Goal: Task Accomplishment & Management: Manage account settings

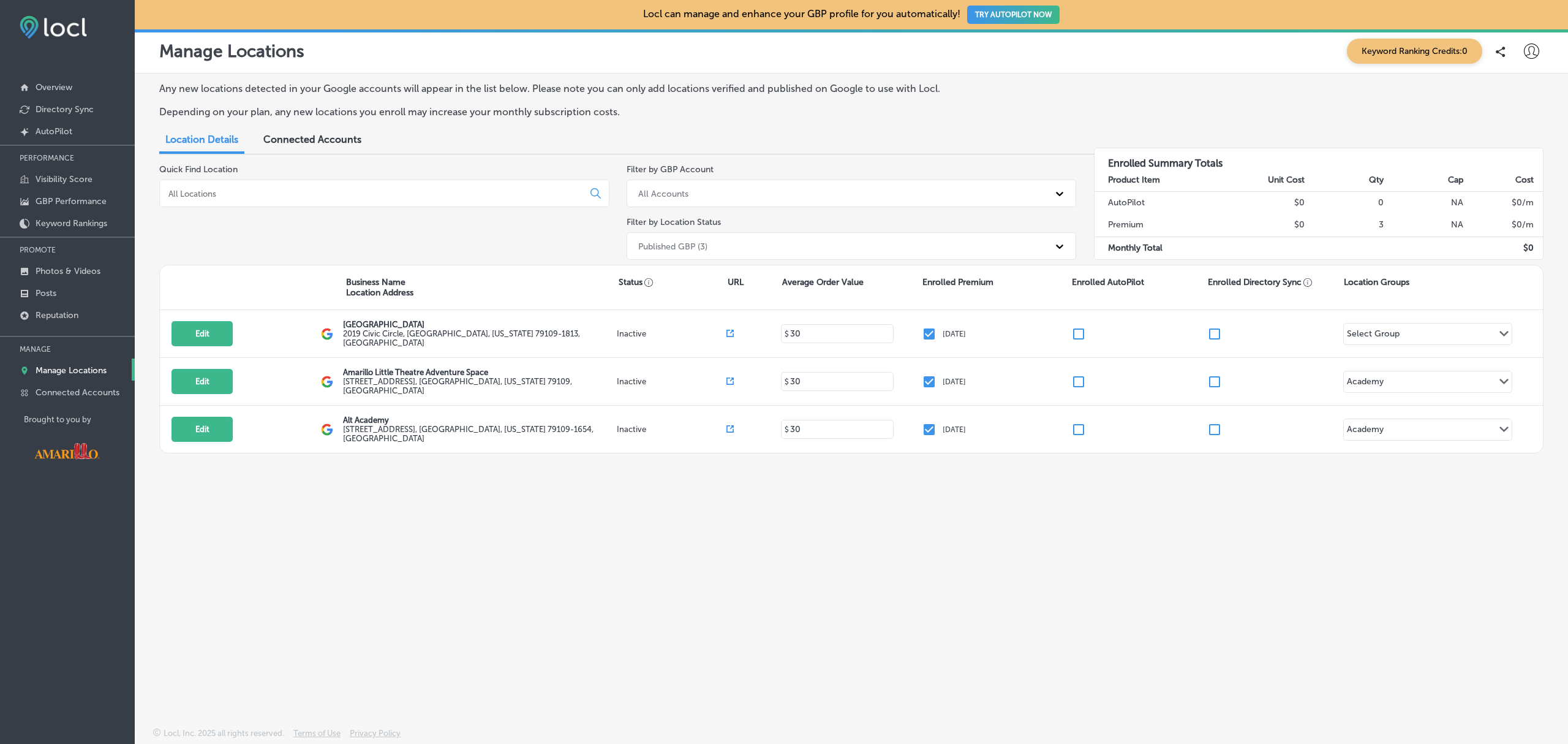
click at [1530, 55] on icon at bounding box center [1532, 51] width 15 height 15
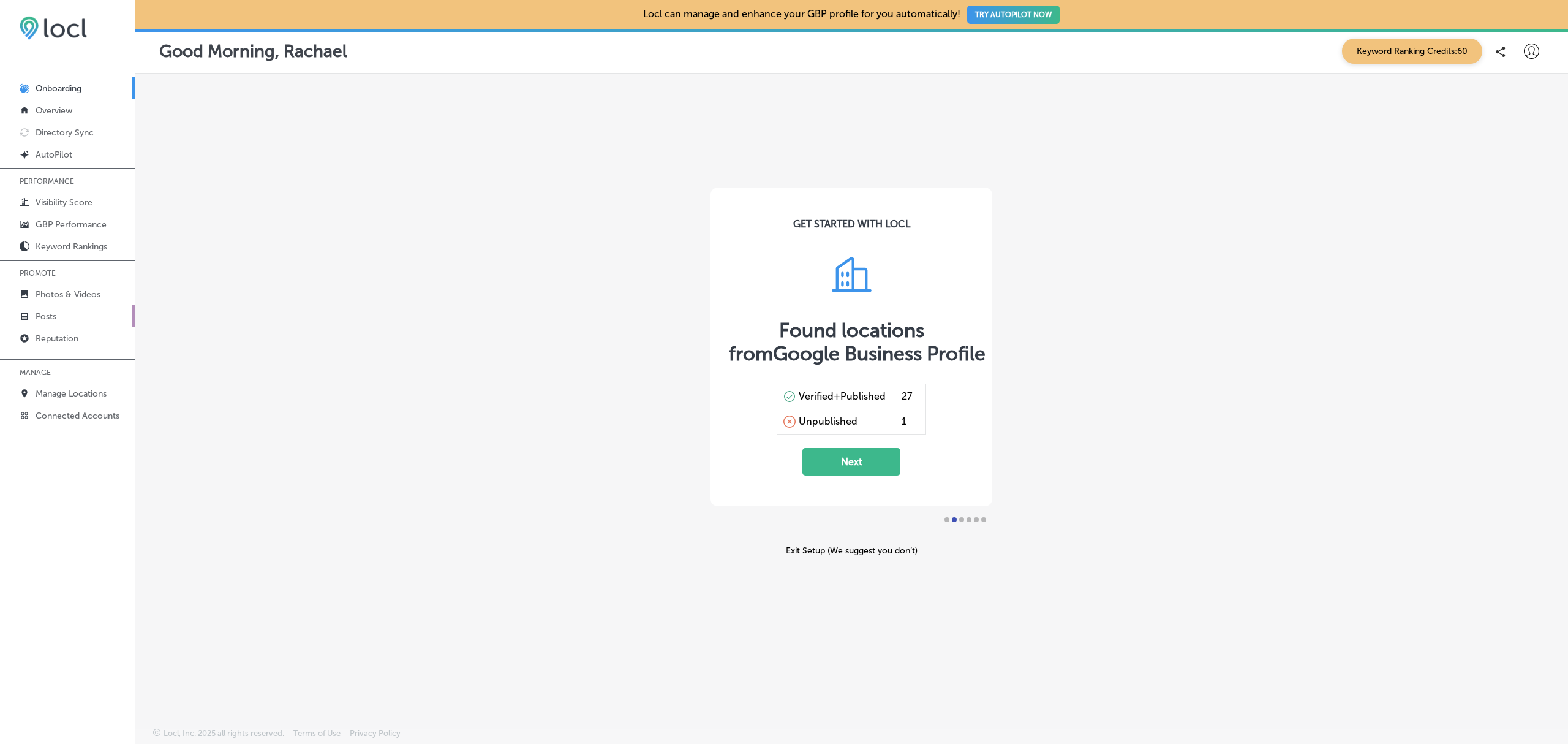
click at [64, 316] on link "Posts" at bounding box center [67, 315] width 135 height 22
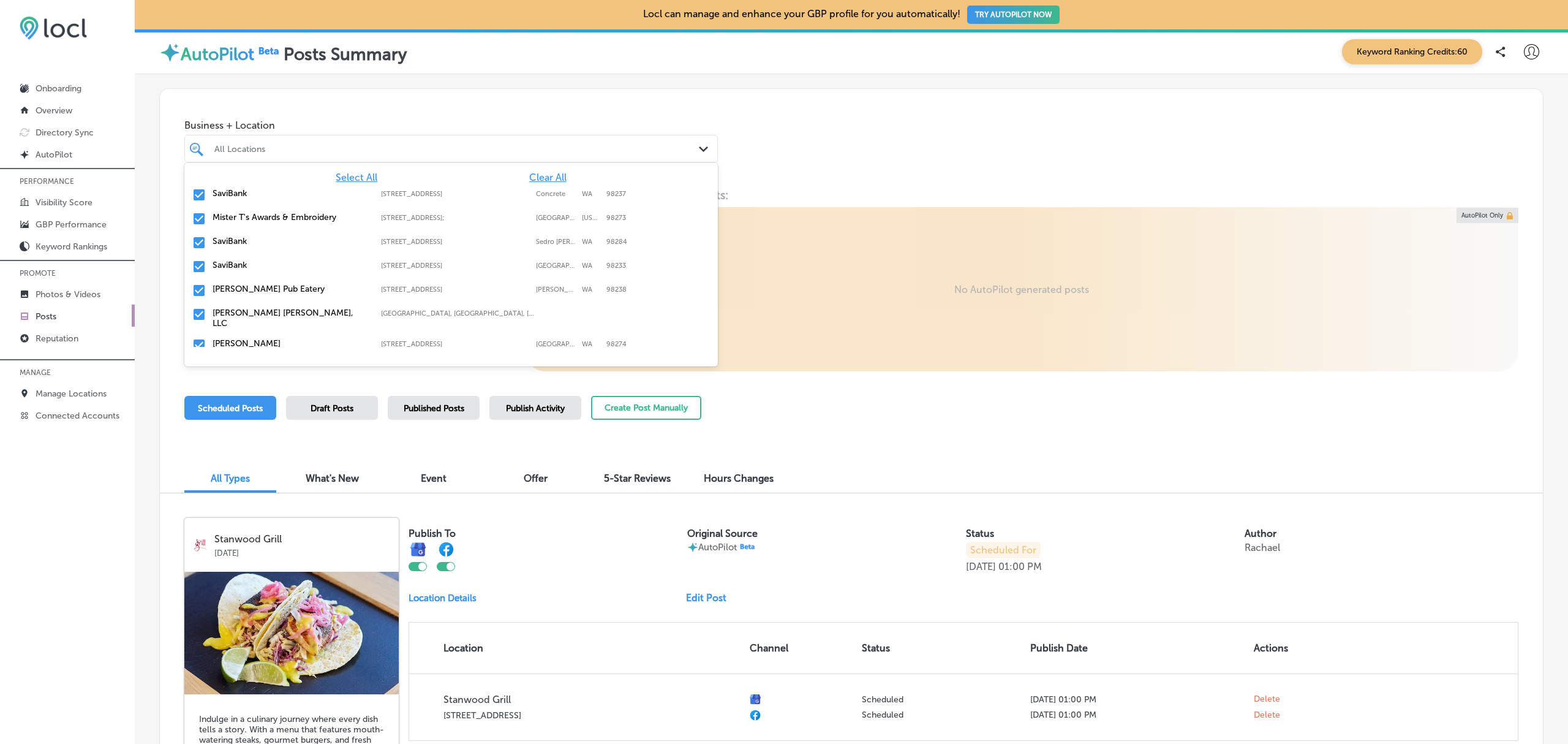
click at [690, 148] on div "All Locations Path Created with Sketch." at bounding box center [451, 148] width 532 height 19
click at [548, 177] on span "Clear All" at bounding box center [548, 177] width 38 height 12
click at [200, 192] on input "checkbox" at bounding box center [199, 194] width 14 height 14
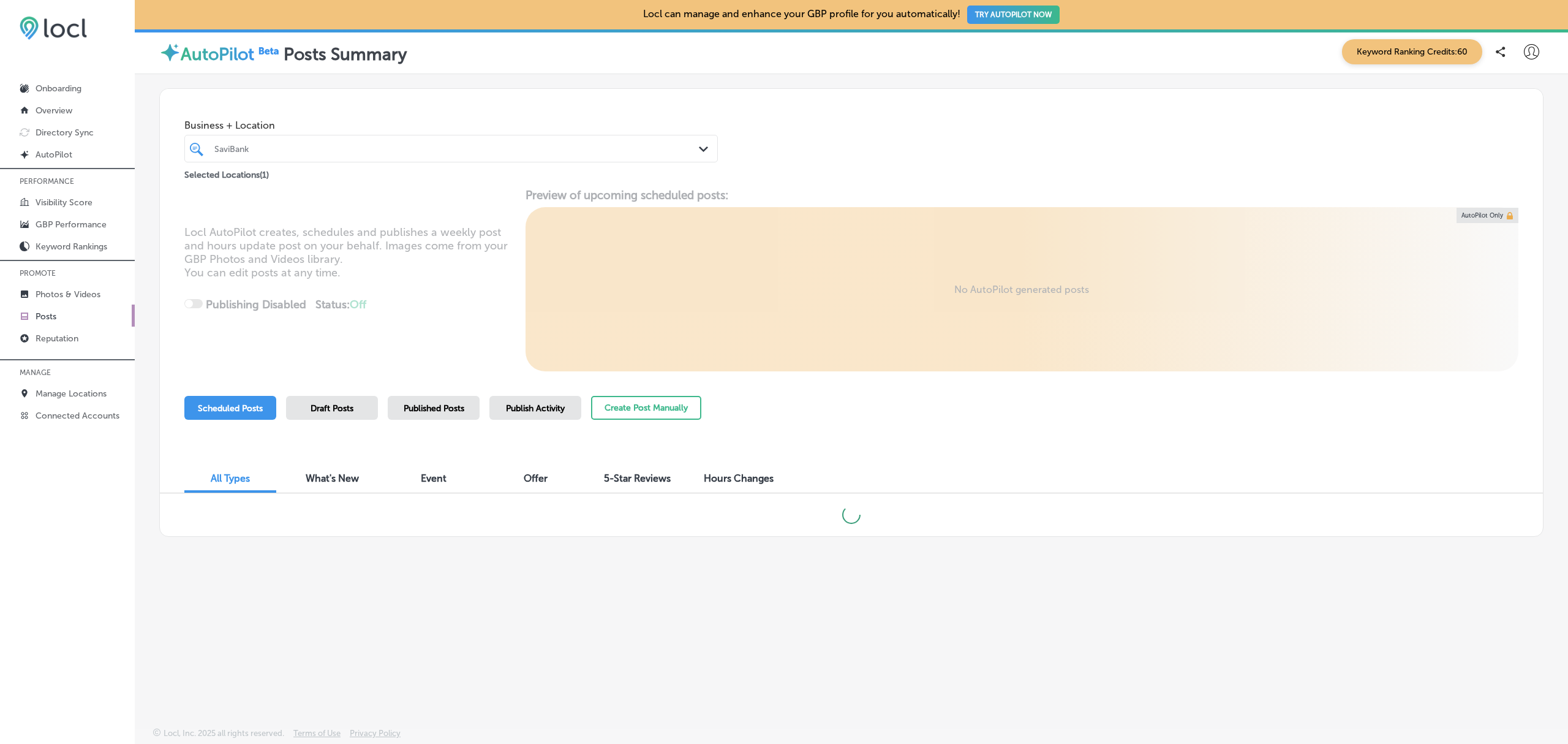
click at [837, 168] on div "Business + Location SaviBank Path Created with Sketch. Selected Locations ( 1 )" at bounding box center [851, 135] width 1383 height 93
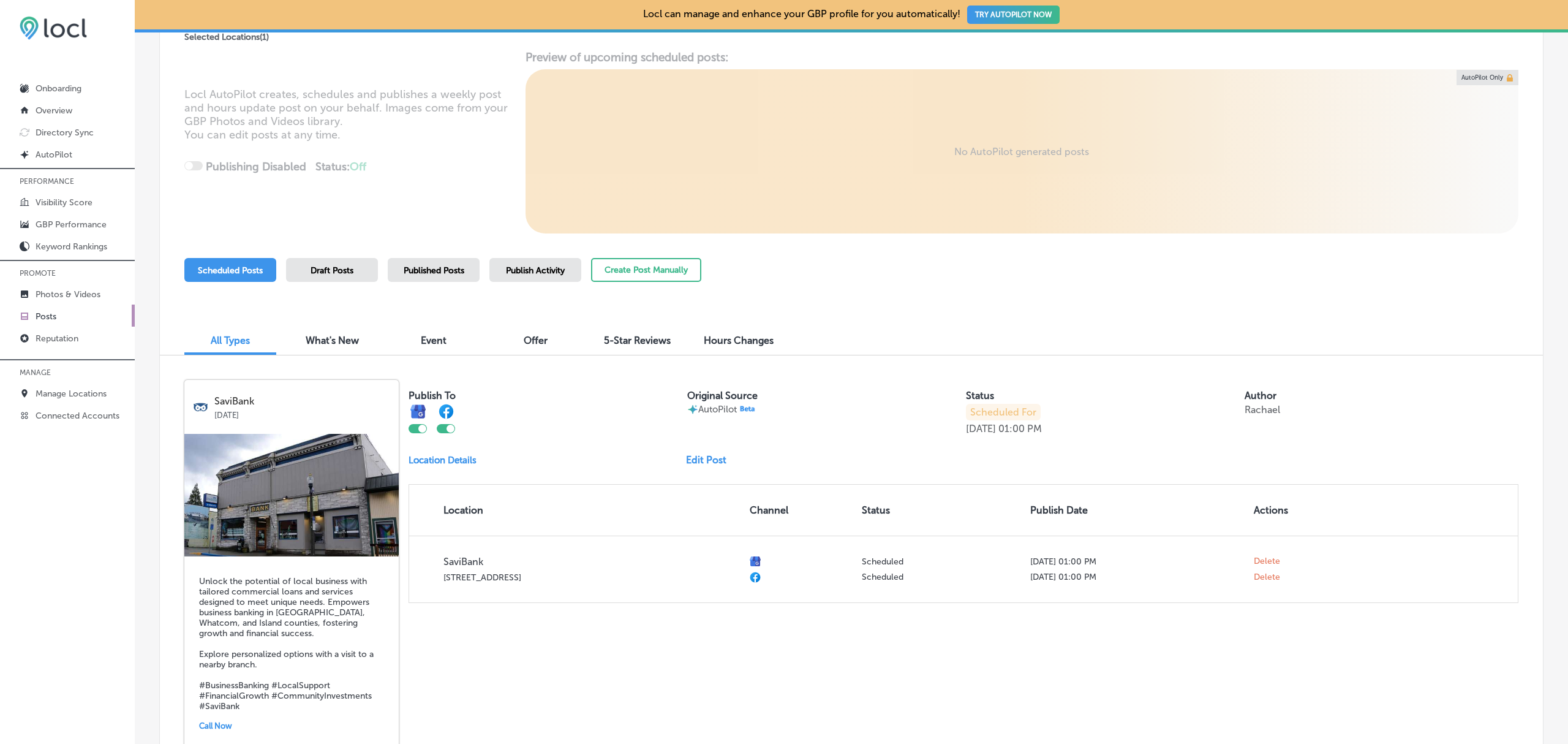
scroll to position [138, 0]
click at [456, 268] on span "Published Posts" at bounding box center [434, 270] width 61 height 11
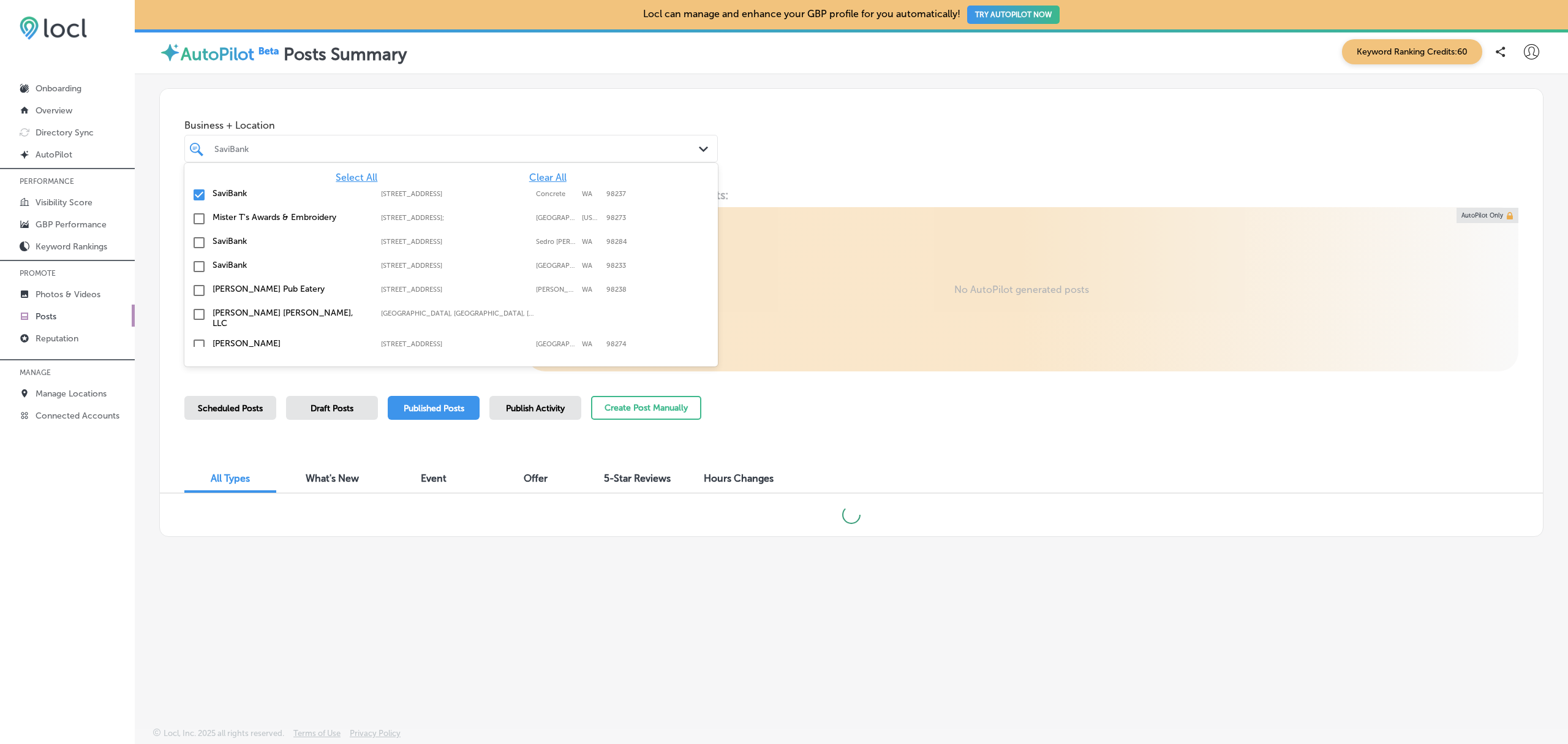
click at [707, 148] on icon "Path Created with Sketch." at bounding box center [703, 149] width 9 height 6
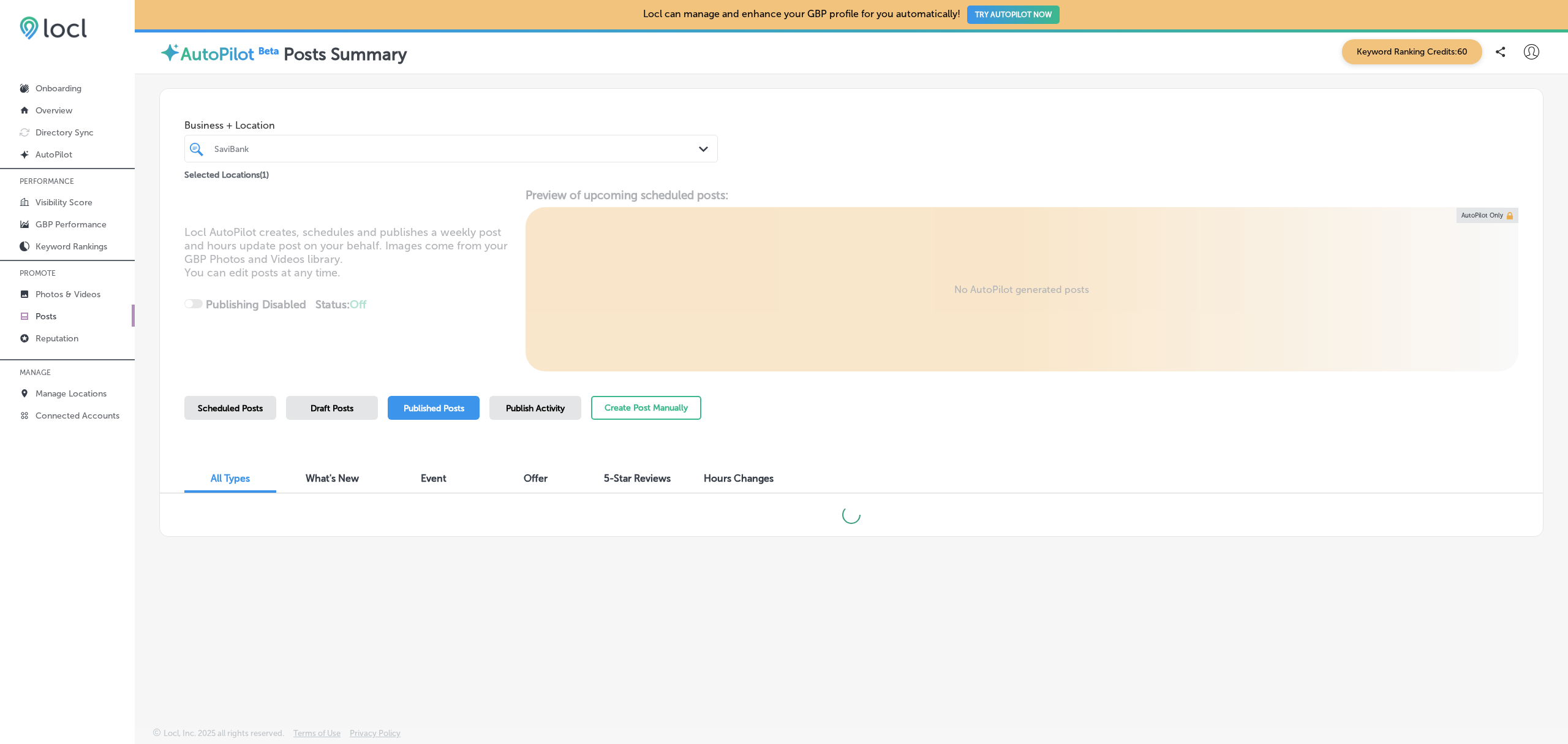
click at [897, 142] on div "Business + Location SaviBank Path Created with Sketch. Selected Locations ( 1 )" at bounding box center [851, 135] width 1383 height 93
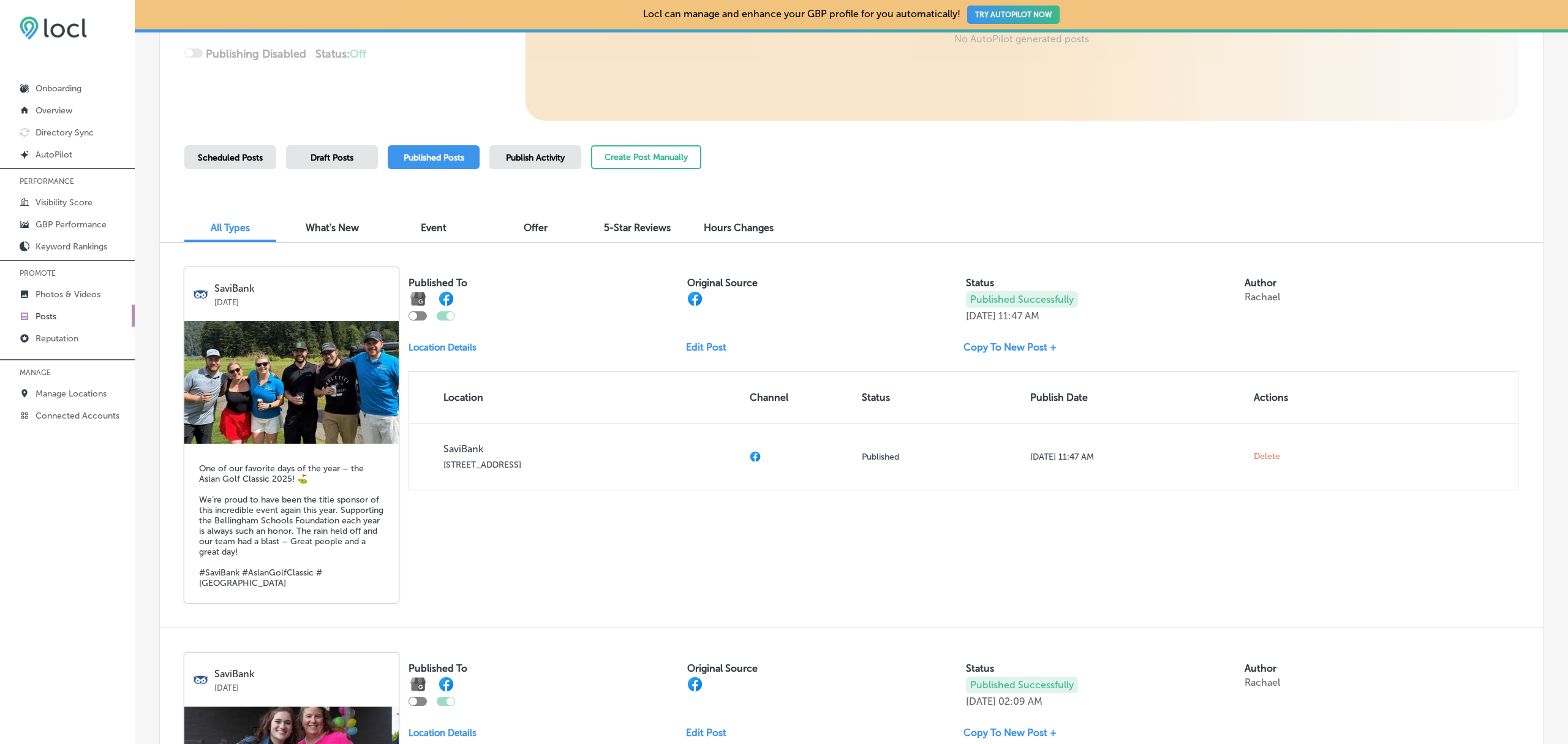
scroll to position [251, 0]
click at [1017, 349] on link "Copy To New Post +" at bounding box center [1015, 346] width 103 height 12
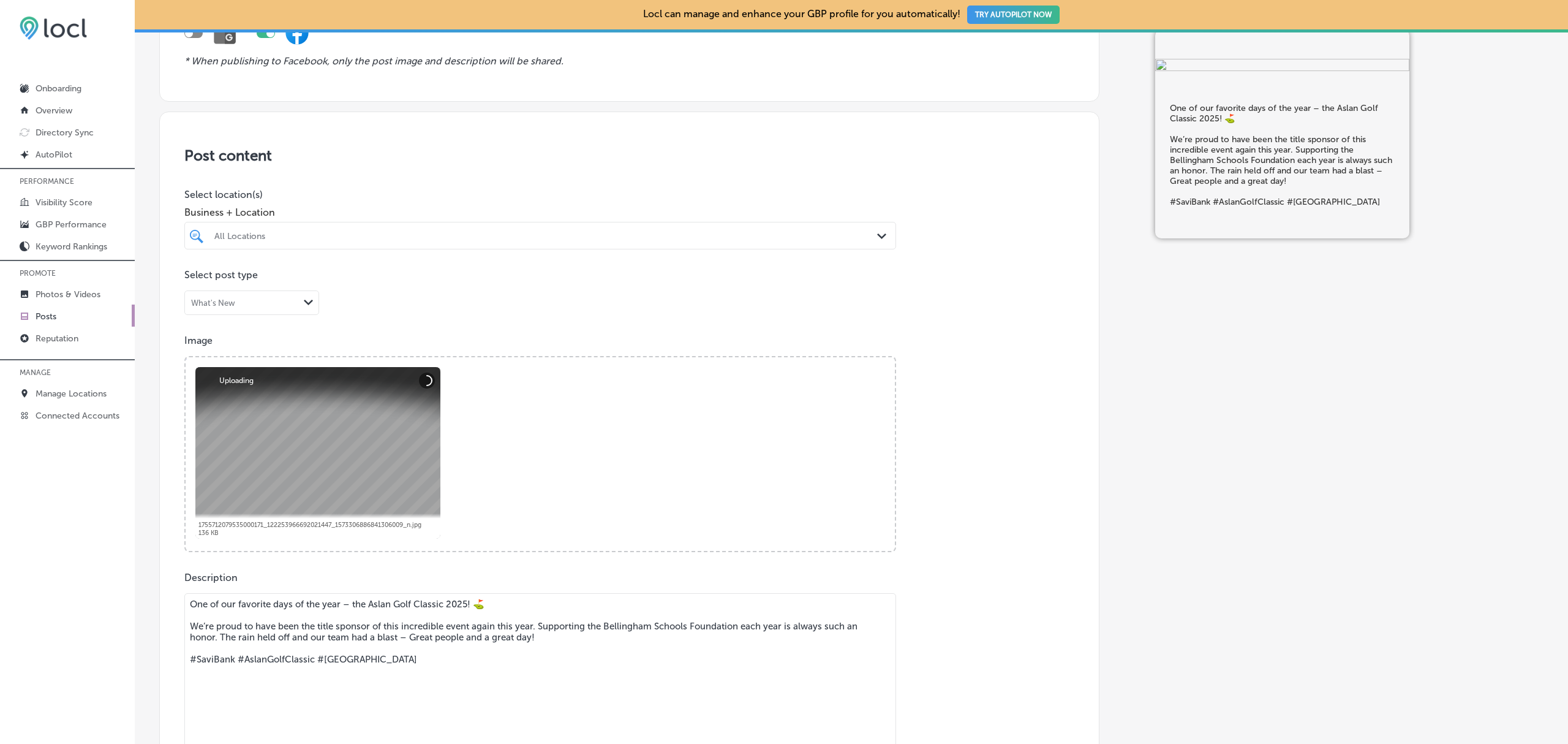
scroll to position [155, 0]
click at [877, 239] on icon "Path Created with Sketch." at bounding box center [882, 237] width 9 height 6
click at [932, 158] on h3 "Post content" at bounding box center [629, 157] width 890 height 18
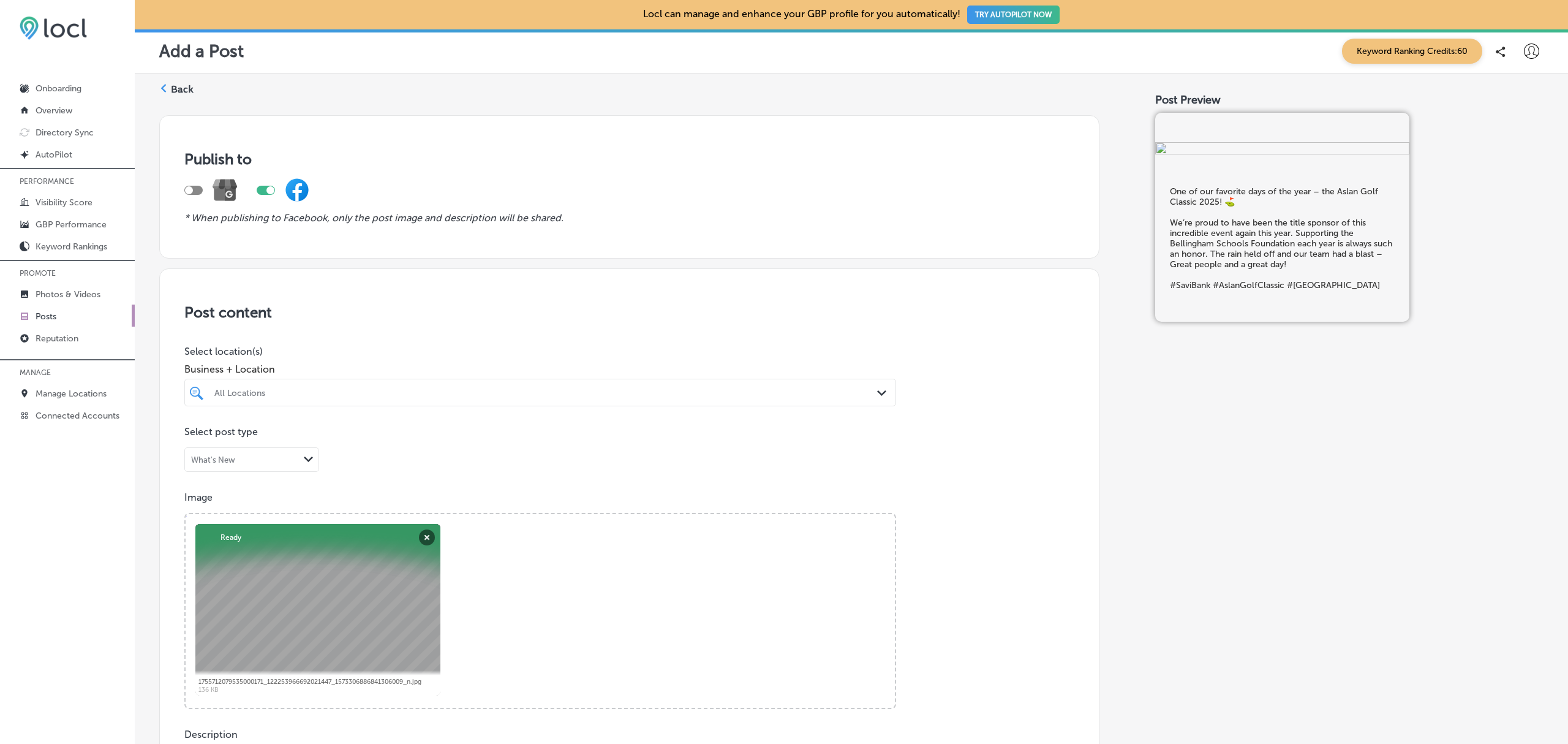
click at [177, 96] on label "Back" at bounding box center [182, 90] width 23 height 14
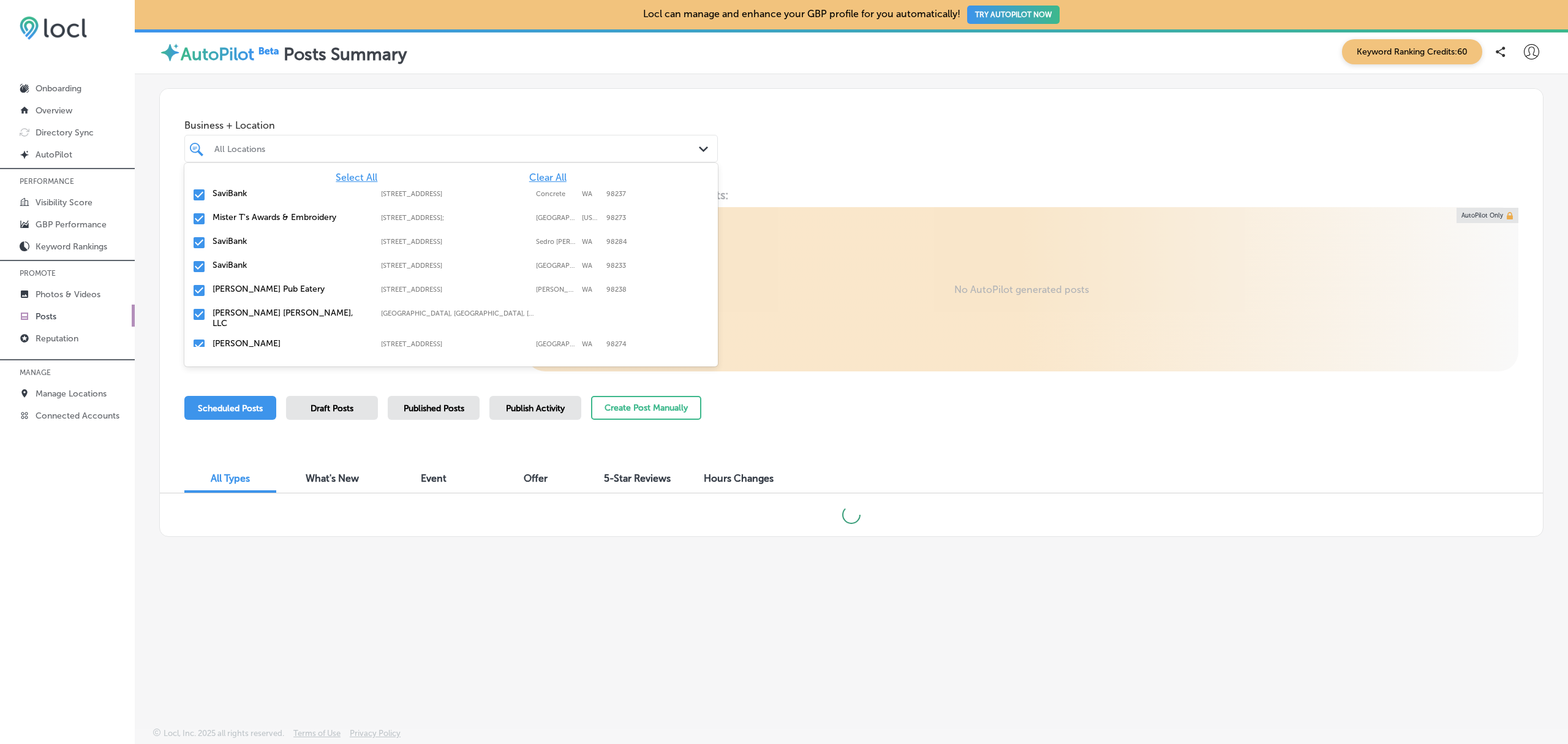
click at [707, 153] on div "Path Created with Sketch." at bounding box center [706, 150] width 14 height 14
click at [532, 175] on span "Clear All" at bounding box center [548, 177] width 38 height 12
click at [200, 192] on input "checkbox" at bounding box center [199, 194] width 14 height 14
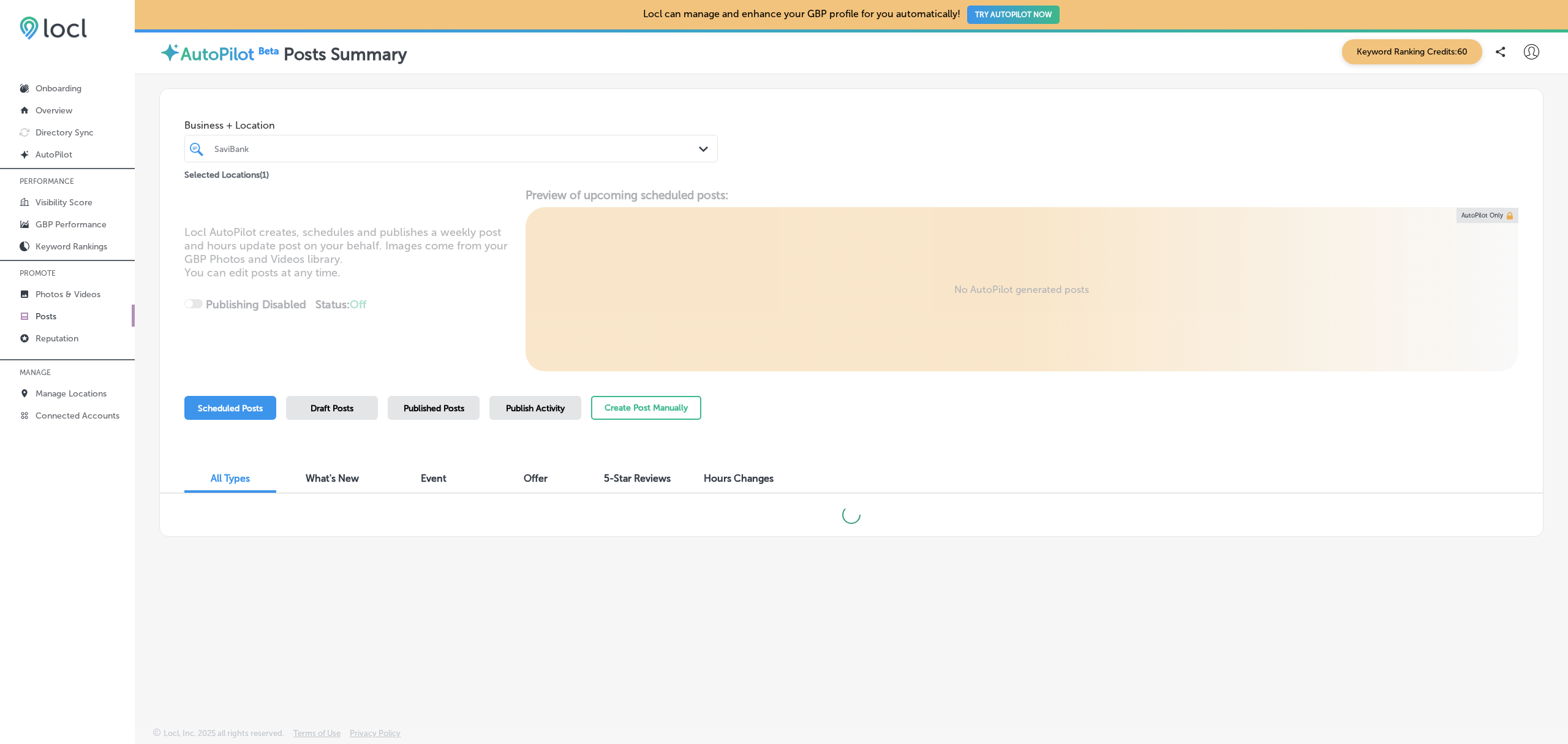
click at [826, 98] on div "Business + Location SaviBank Path Created with Sketch. Selected Locations ( 1 )" at bounding box center [851, 135] width 1383 height 93
click at [453, 411] on span "Published Posts" at bounding box center [434, 408] width 61 height 11
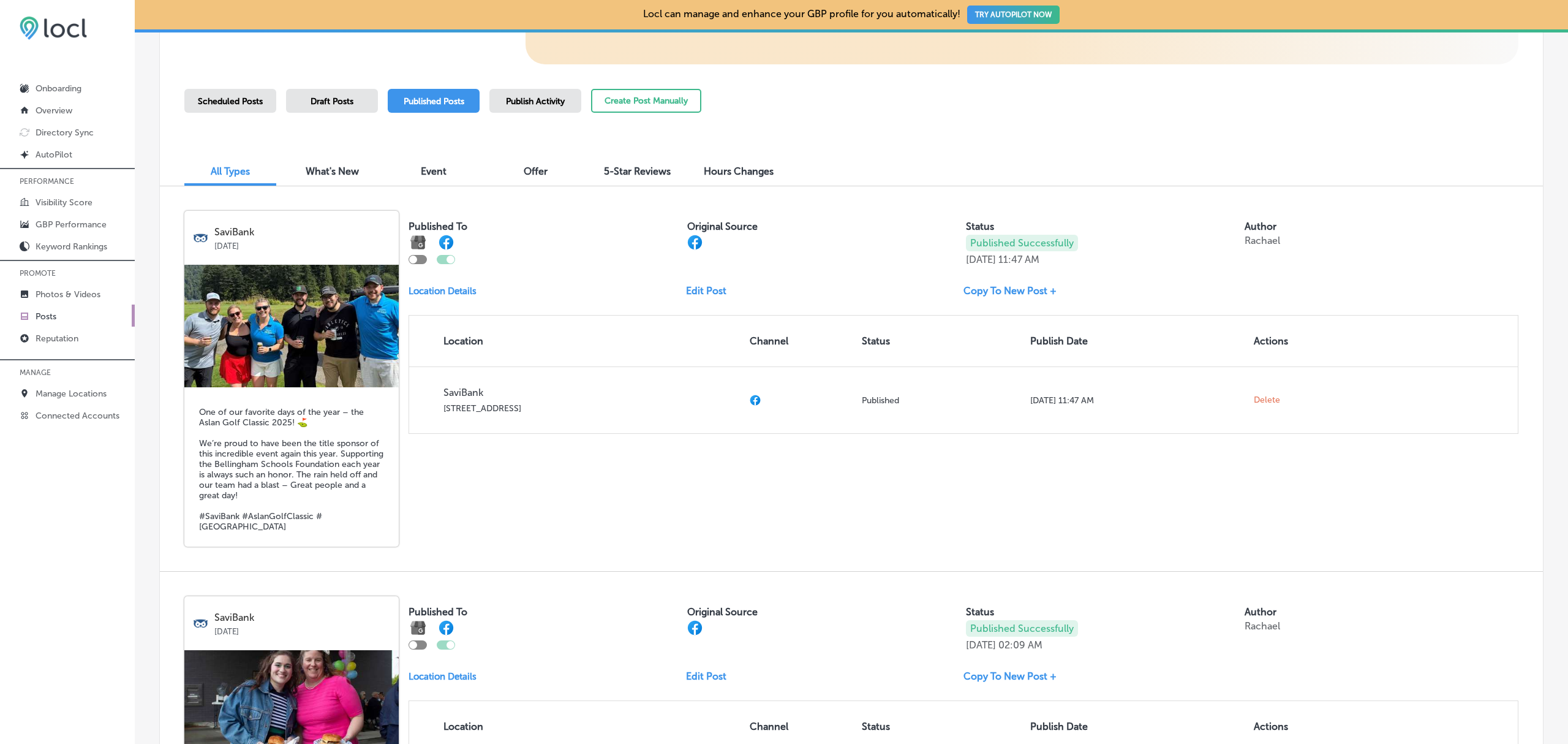
scroll to position [309, 0]
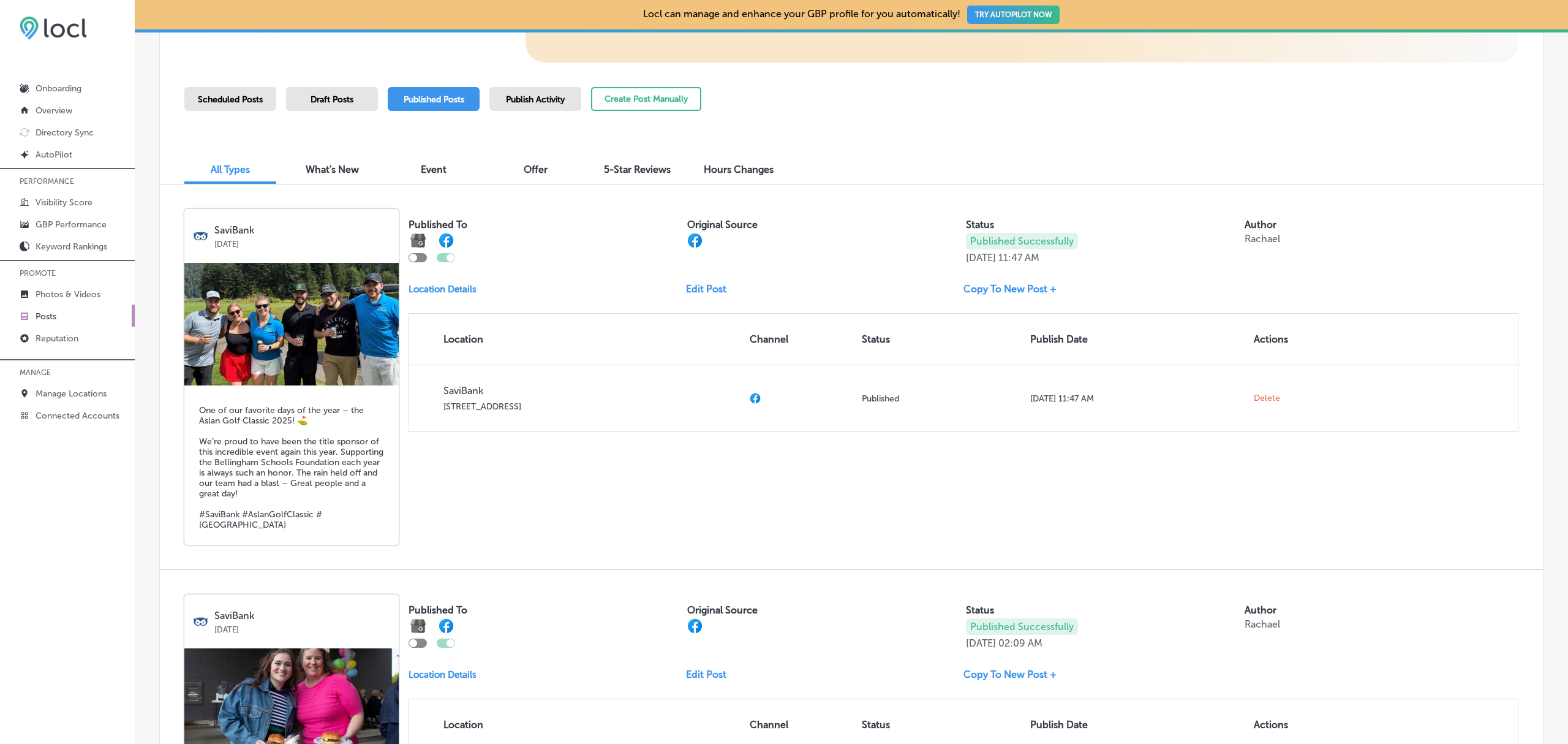
click at [985, 292] on link "Copy To New Post +" at bounding box center [1015, 289] width 103 height 12
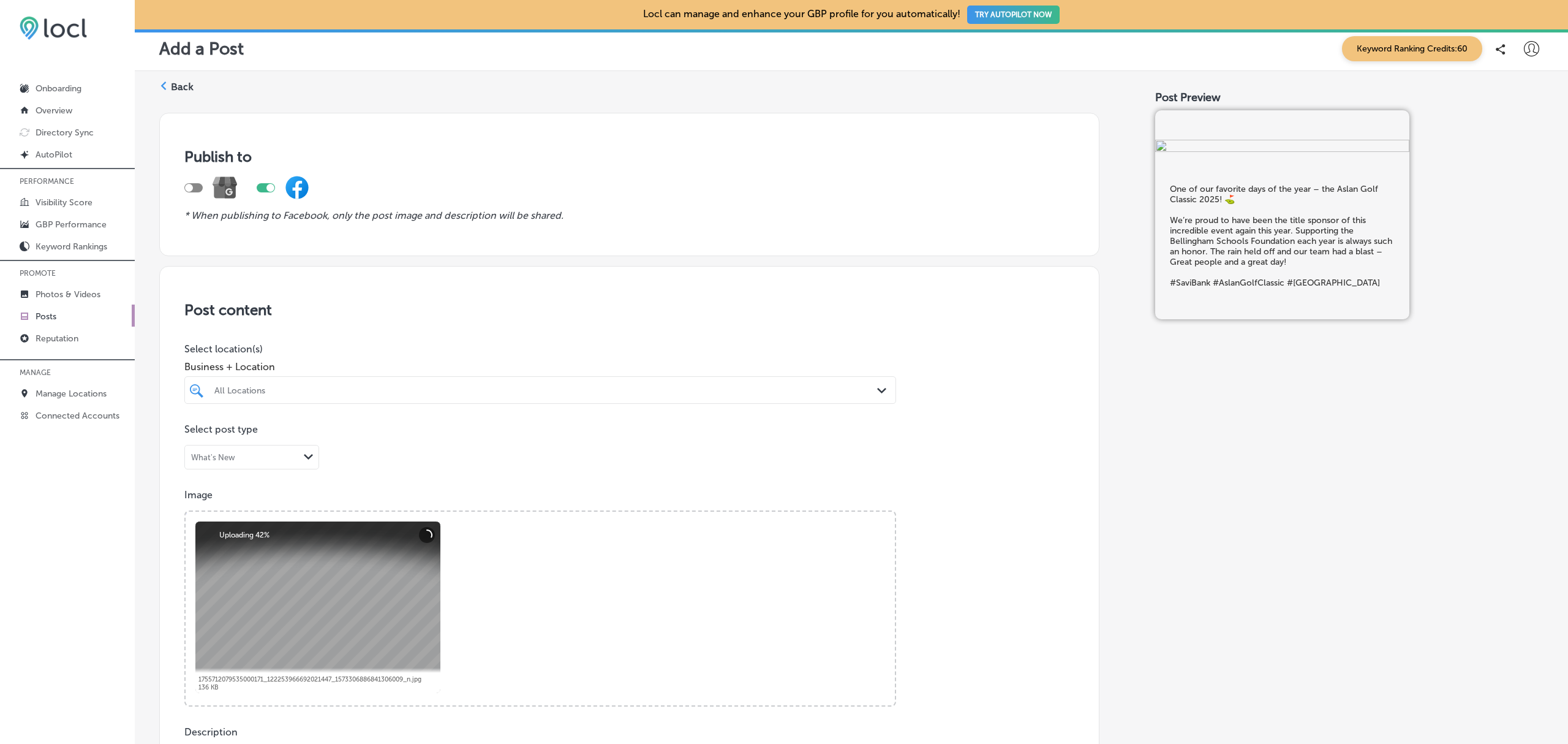
scroll to position [3, 0]
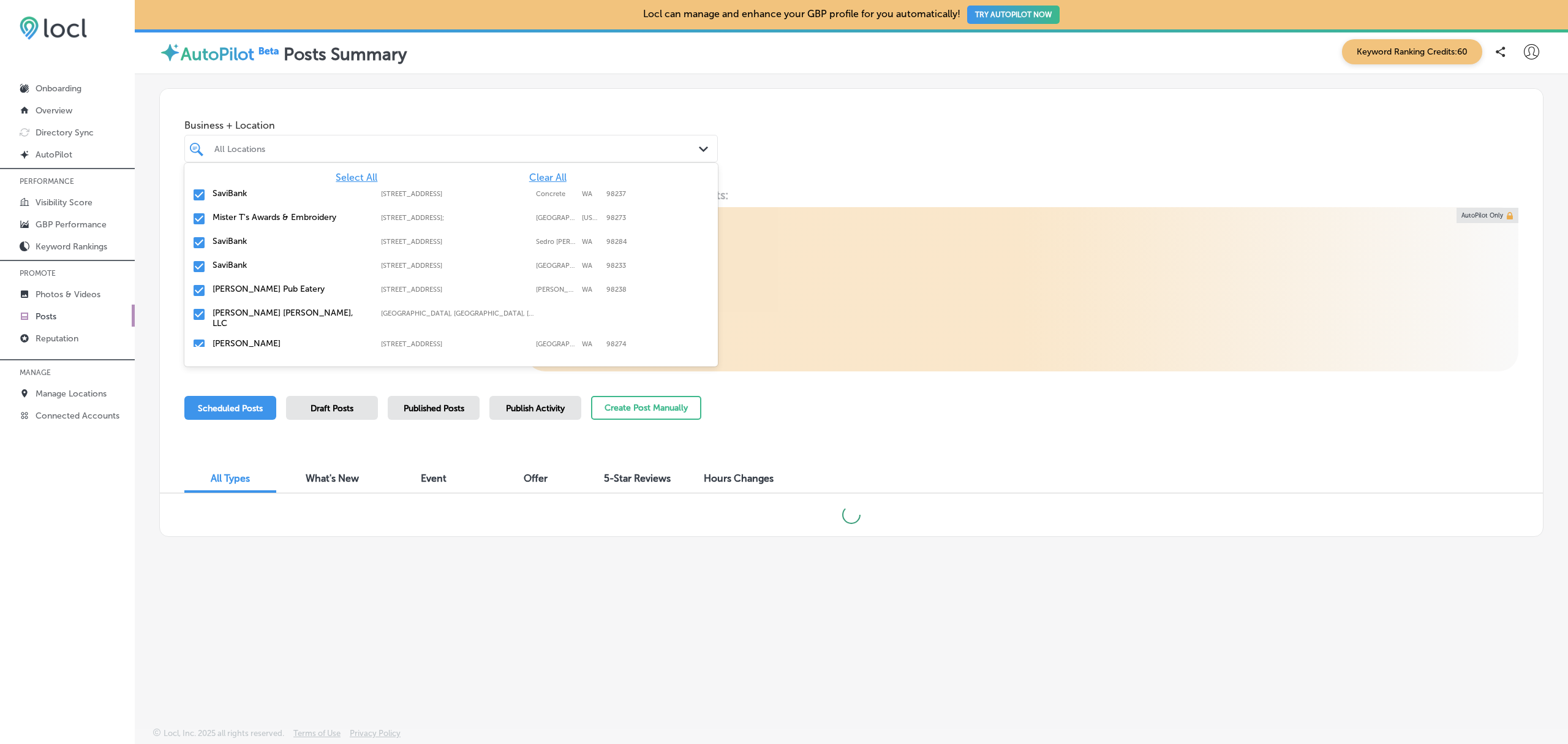
click at [706, 147] on icon "Path Created with Sketch." at bounding box center [703, 149] width 9 height 6
click at [535, 182] on span "Clear All" at bounding box center [548, 177] width 38 height 12
click at [199, 192] on input "checkbox" at bounding box center [199, 194] width 14 height 14
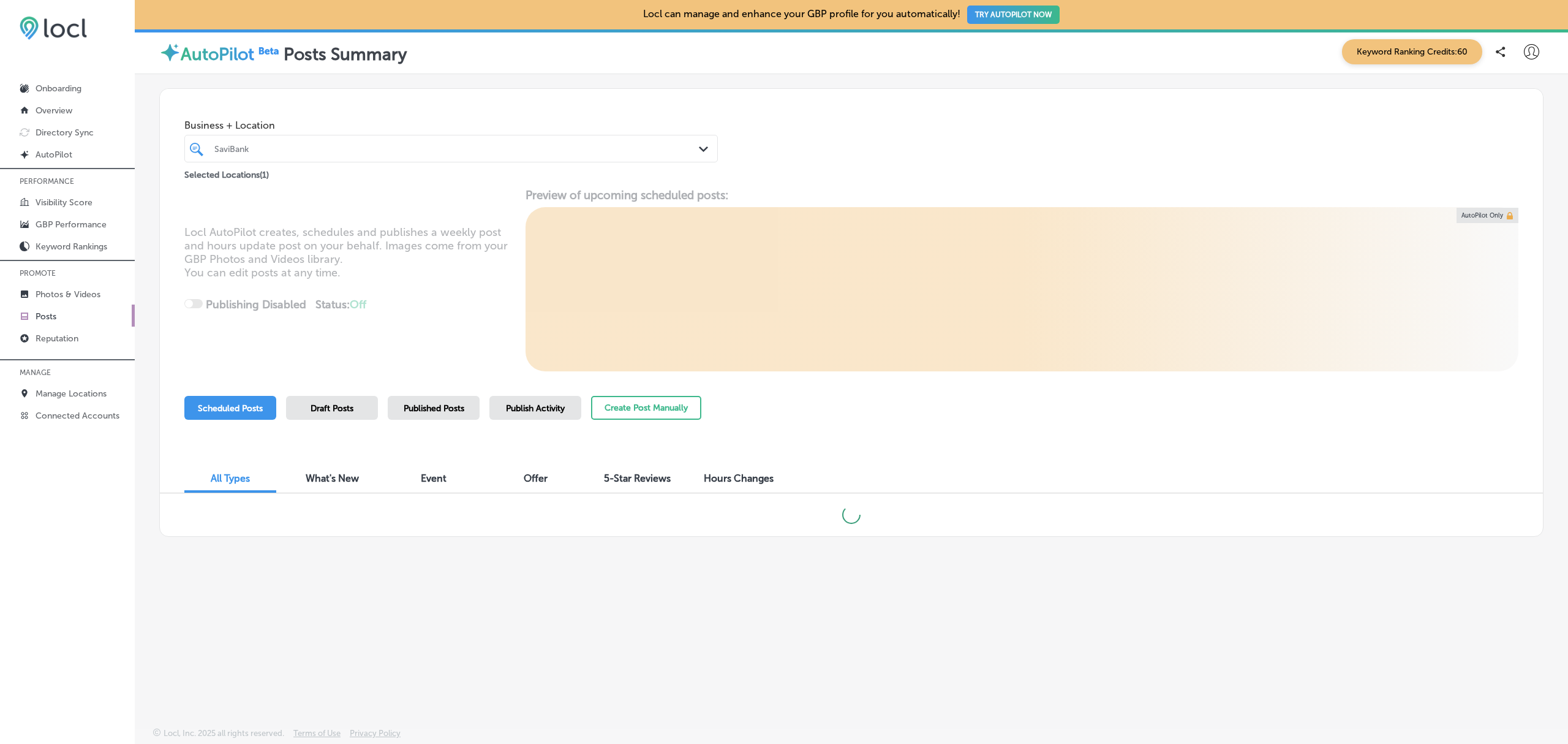
click at [866, 123] on div "Business + Location SaviBank Path Created with Sketch. Selected Locations ( 1 )" at bounding box center [851, 135] width 1383 height 93
click at [446, 410] on span "Published Posts" at bounding box center [434, 408] width 61 height 11
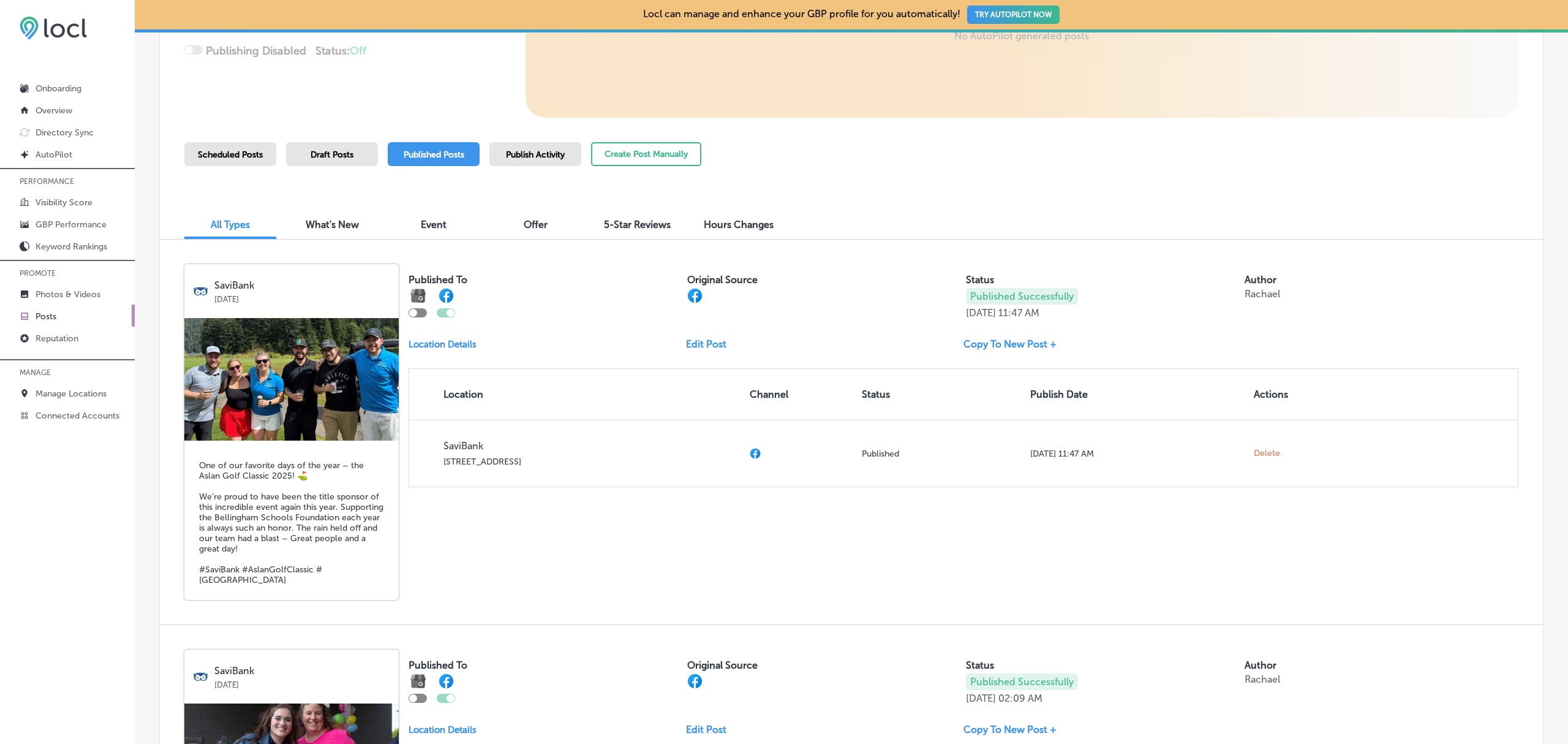
scroll to position [255, 0]
click at [999, 339] on link "Copy To New Post +" at bounding box center [1015, 343] width 103 height 12
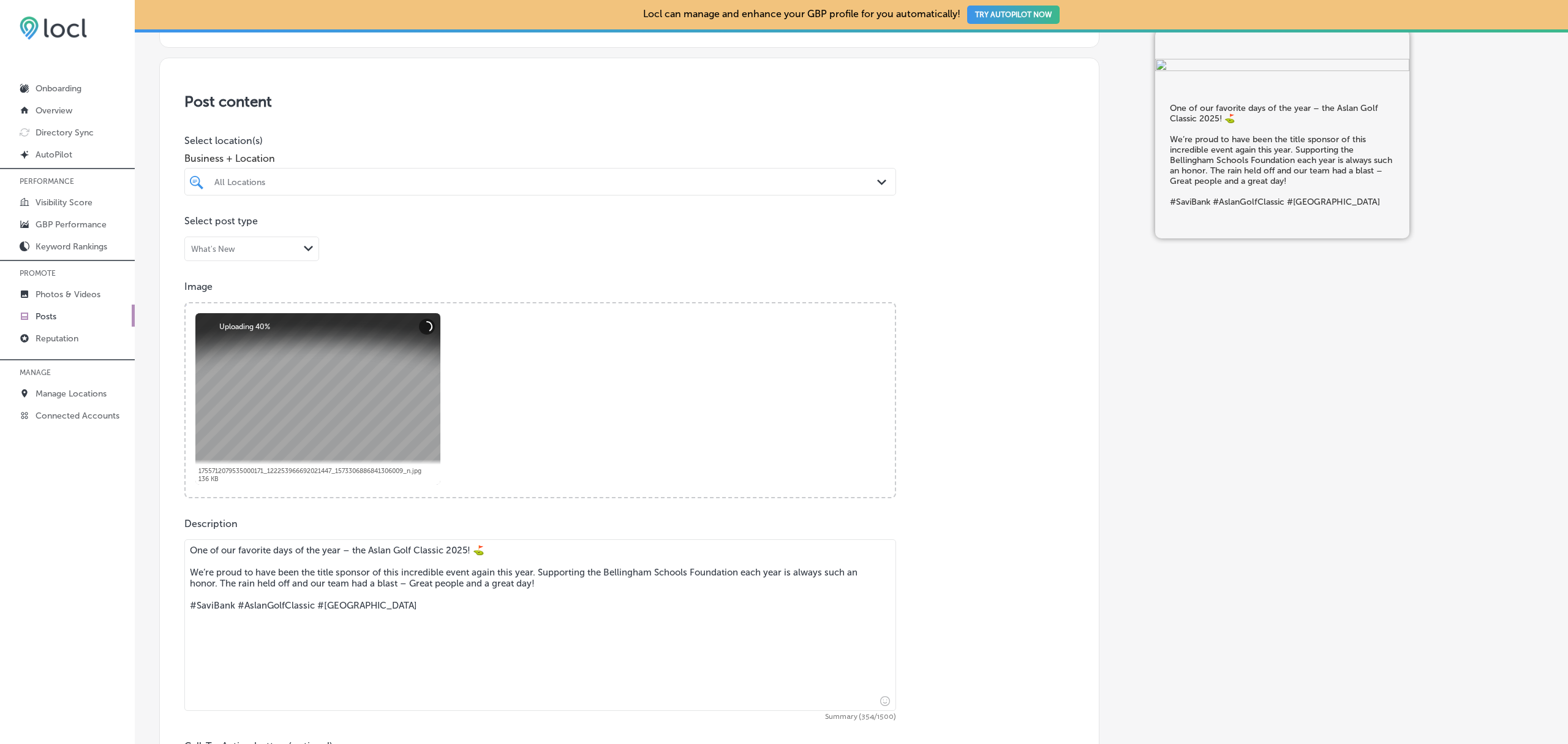
scroll to position [210, 0]
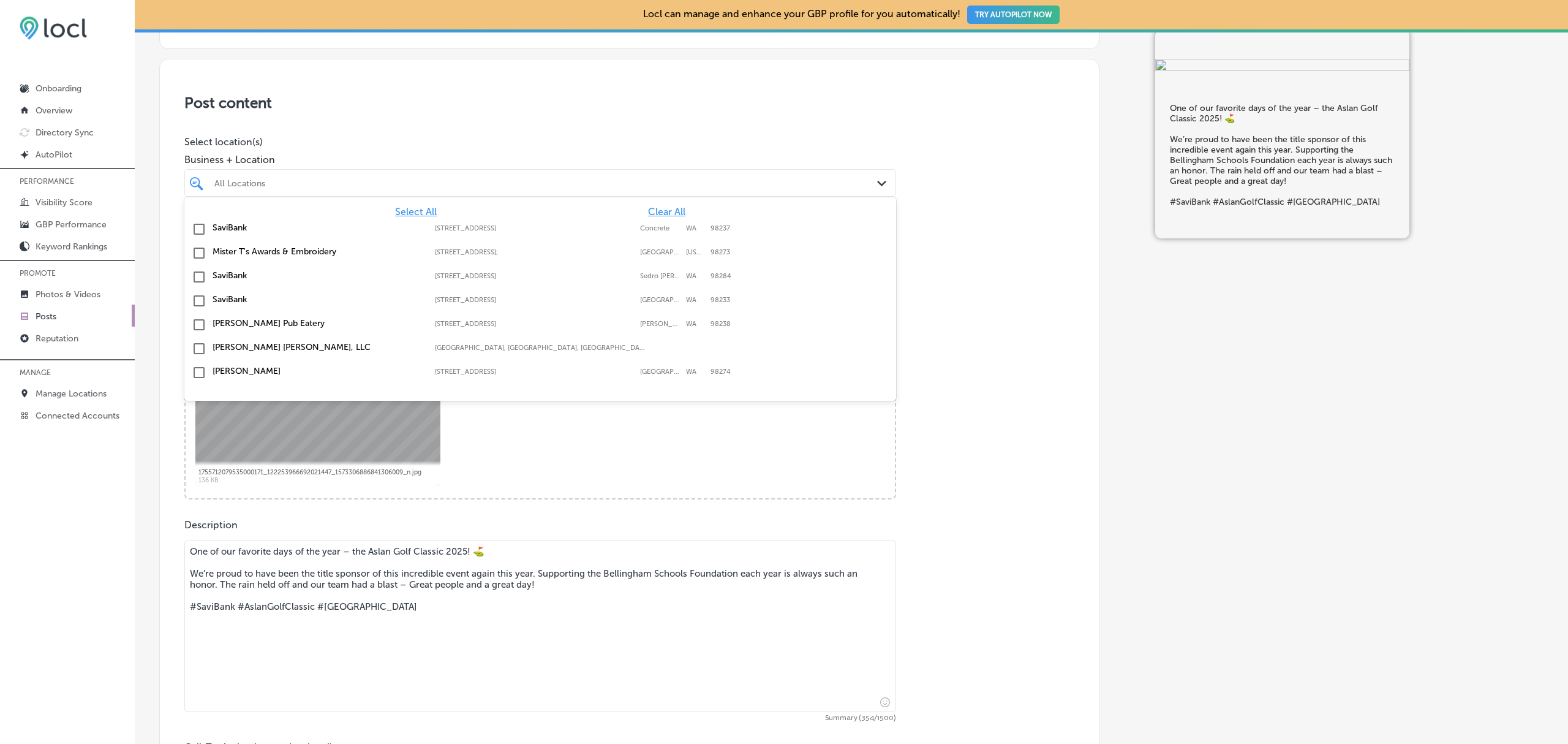
click at [877, 183] on polygon at bounding box center [882, 183] width 9 height 6
click at [197, 282] on input "checkbox" at bounding box center [199, 276] width 14 height 14
click at [197, 299] on input "checkbox" at bounding box center [199, 301] width 14 height 14
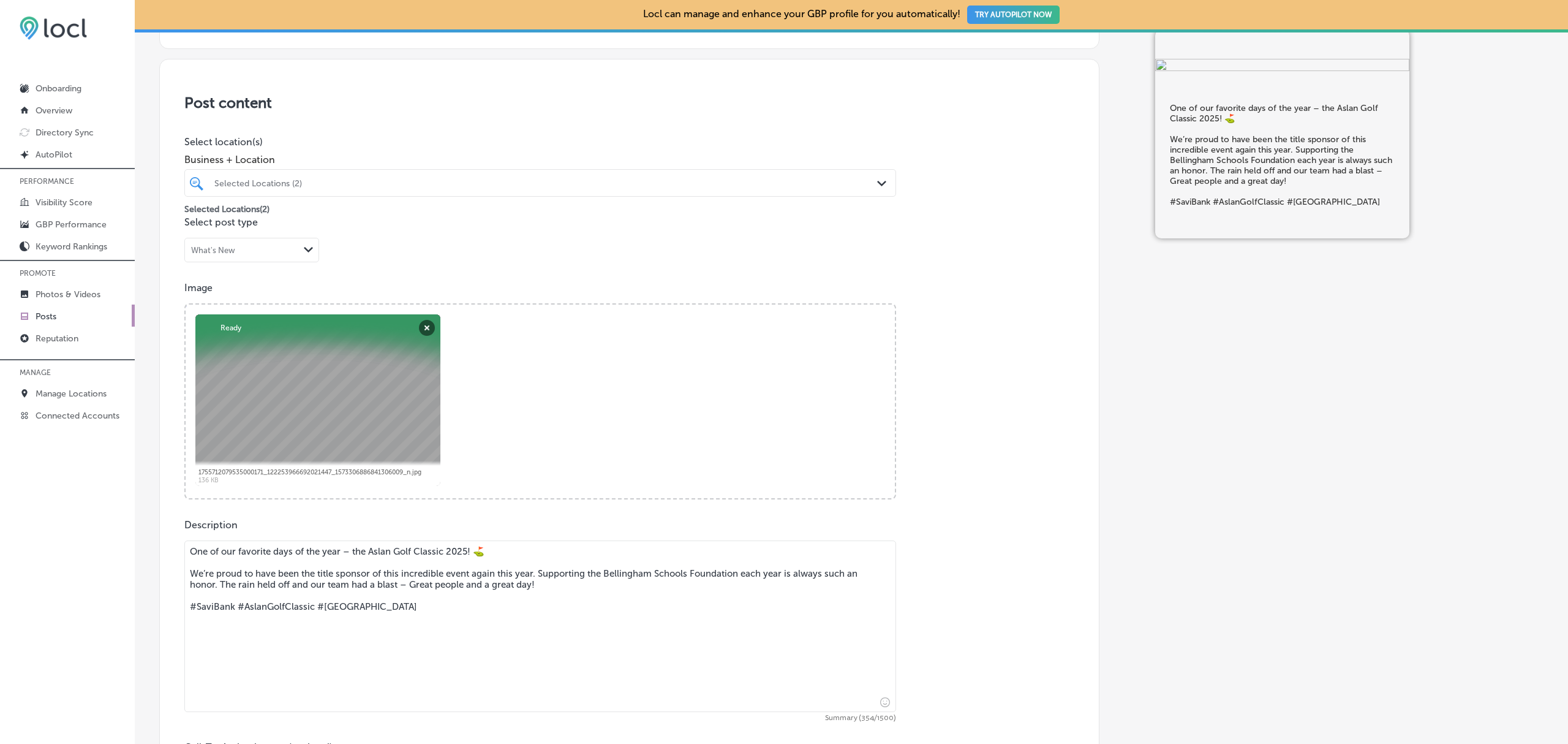
click at [937, 423] on div "Image Powered by PQINA Browse Or drag and drop a photo 1755712079535000171_1222…" at bounding box center [629, 390] width 890 height 217
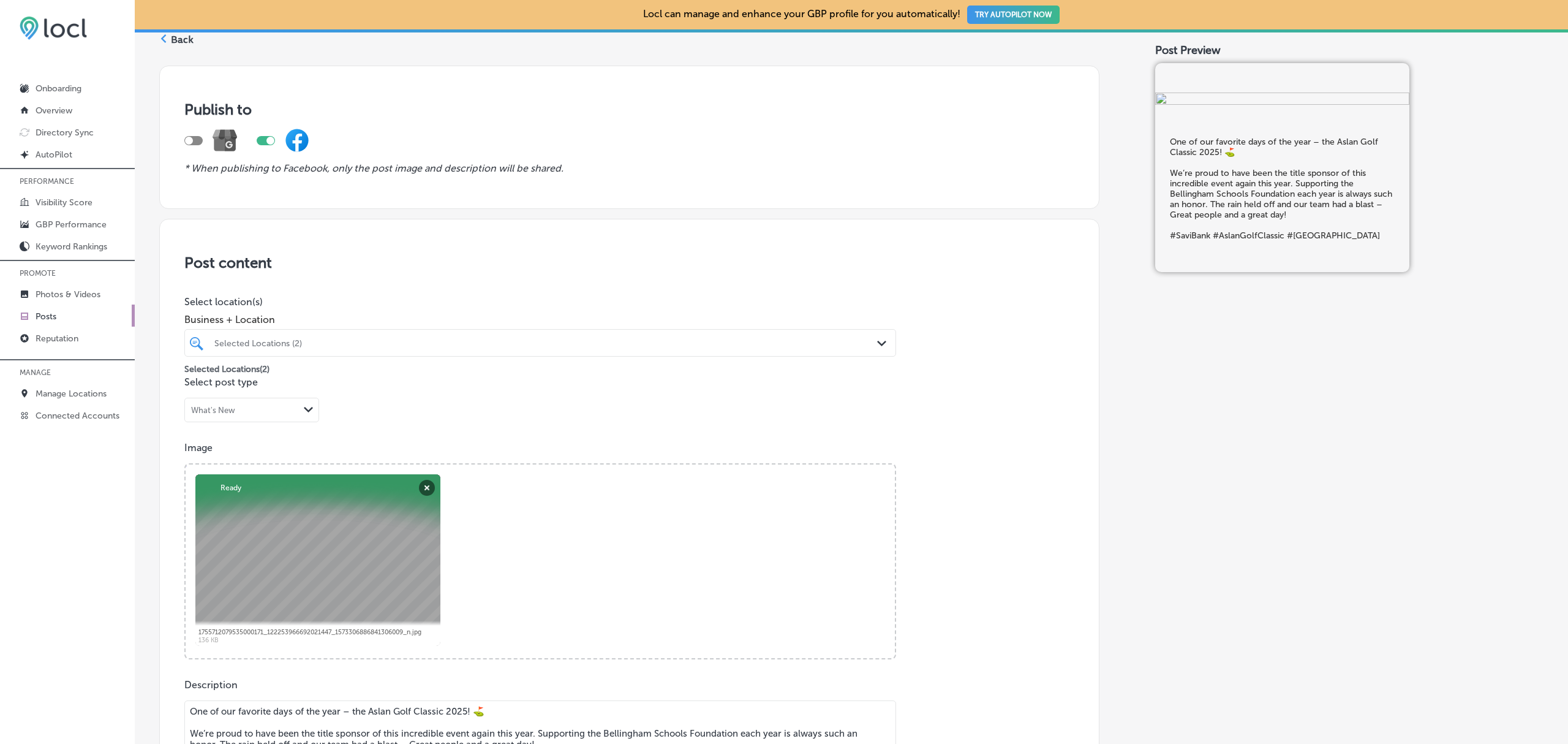
scroll to position [0, 0]
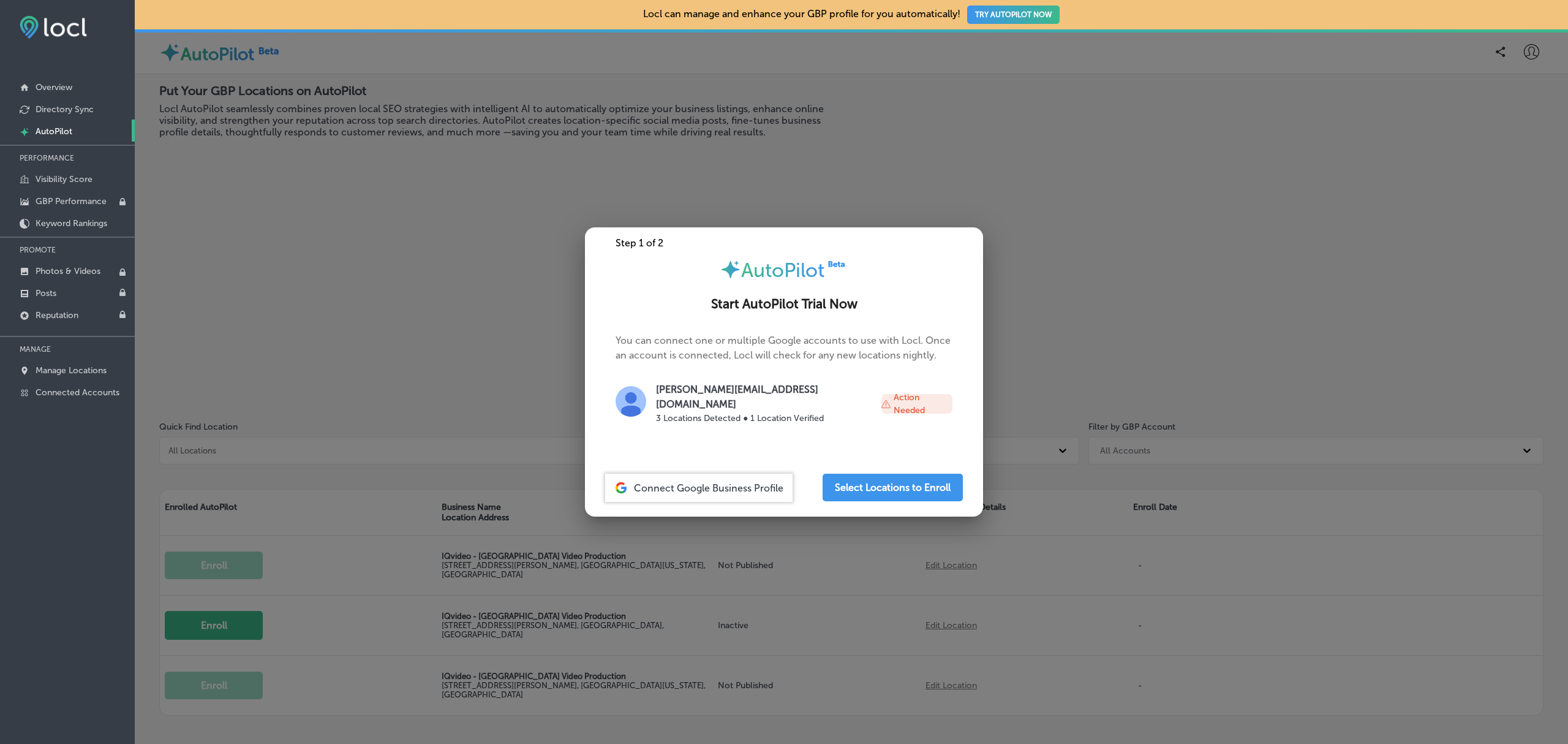
click at [460, 272] on div at bounding box center [784, 372] width 1568 height 744
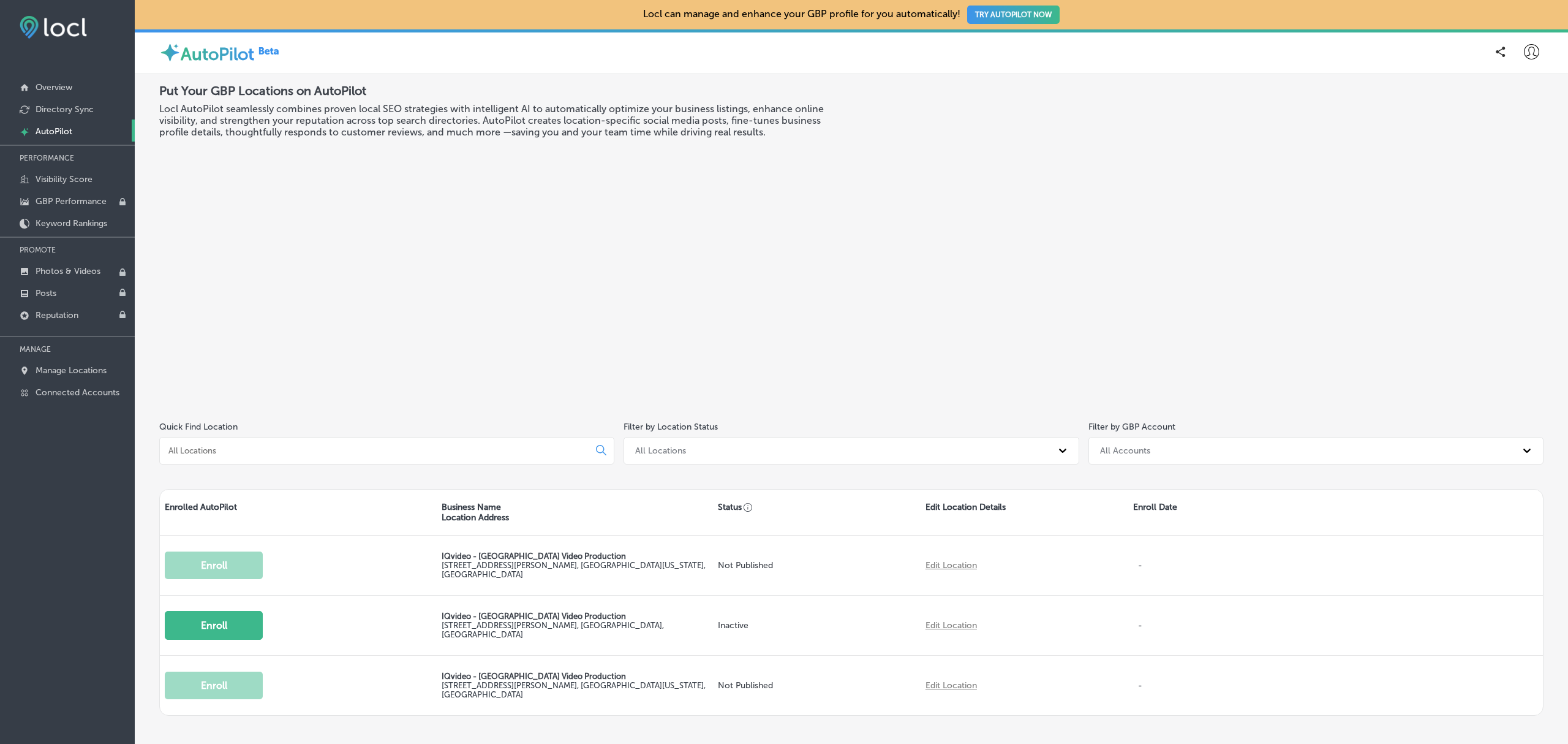
click at [1524, 51] on icon at bounding box center [1532, 51] width 15 height 15
click at [1515, 89] on p "My Account" at bounding box center [1514, 95] width 55 height 14
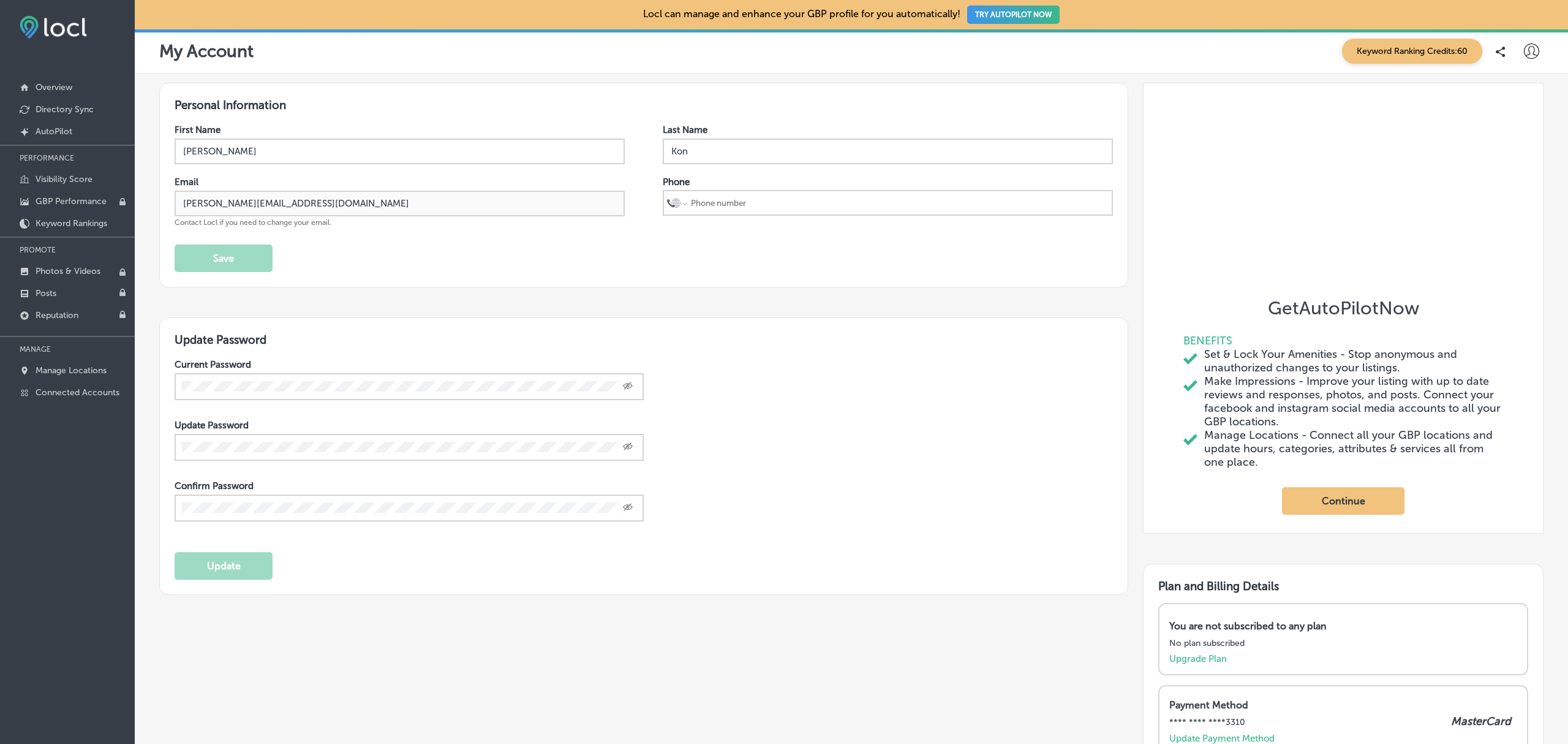
scroll to position [296, 0]
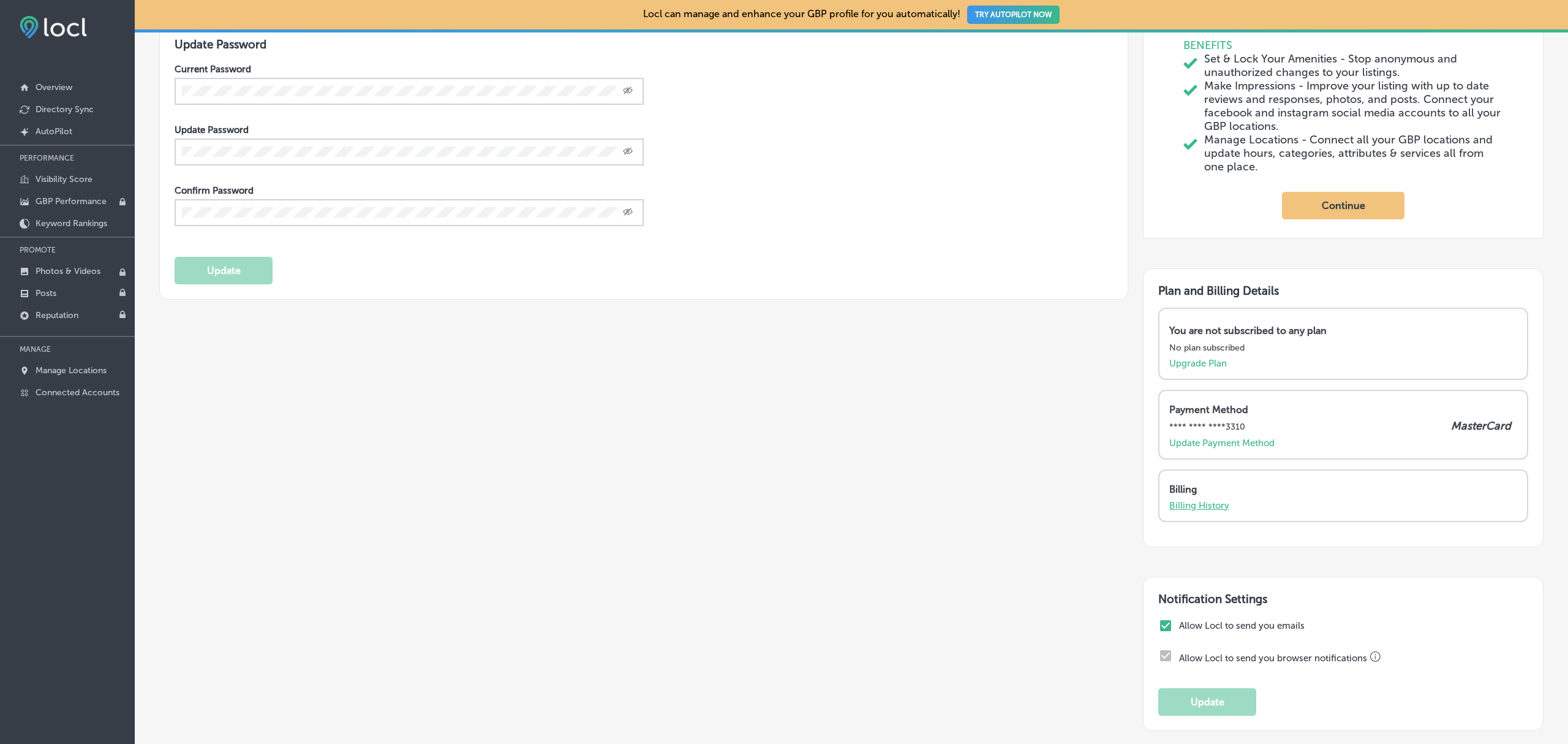
click at [1196, 511] on p "Billing History" at bounding box center [1200, 505] width 60 height 11
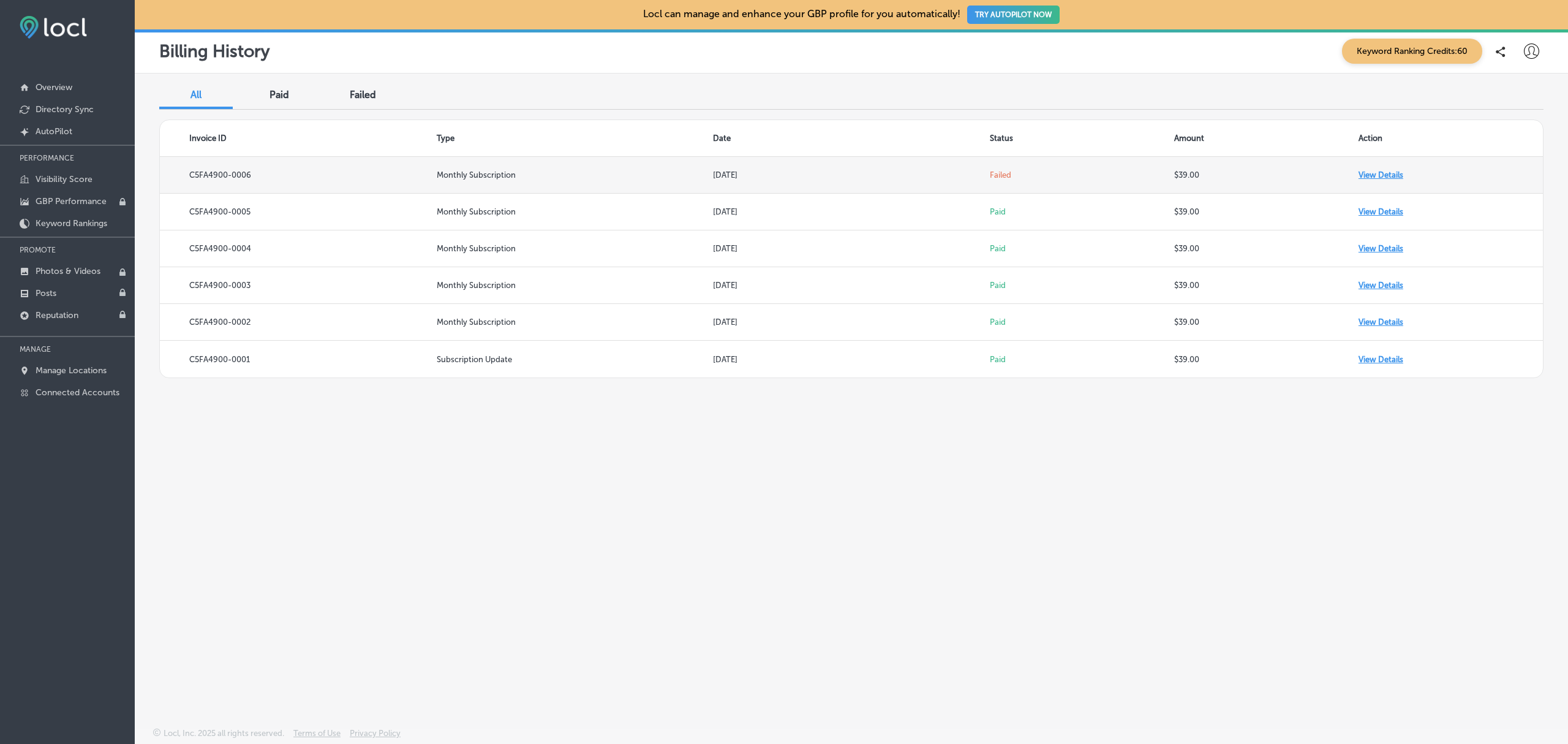
click at [1396, 173] on td "View Details" at bounding box center [1451, 175] width 184 height 37
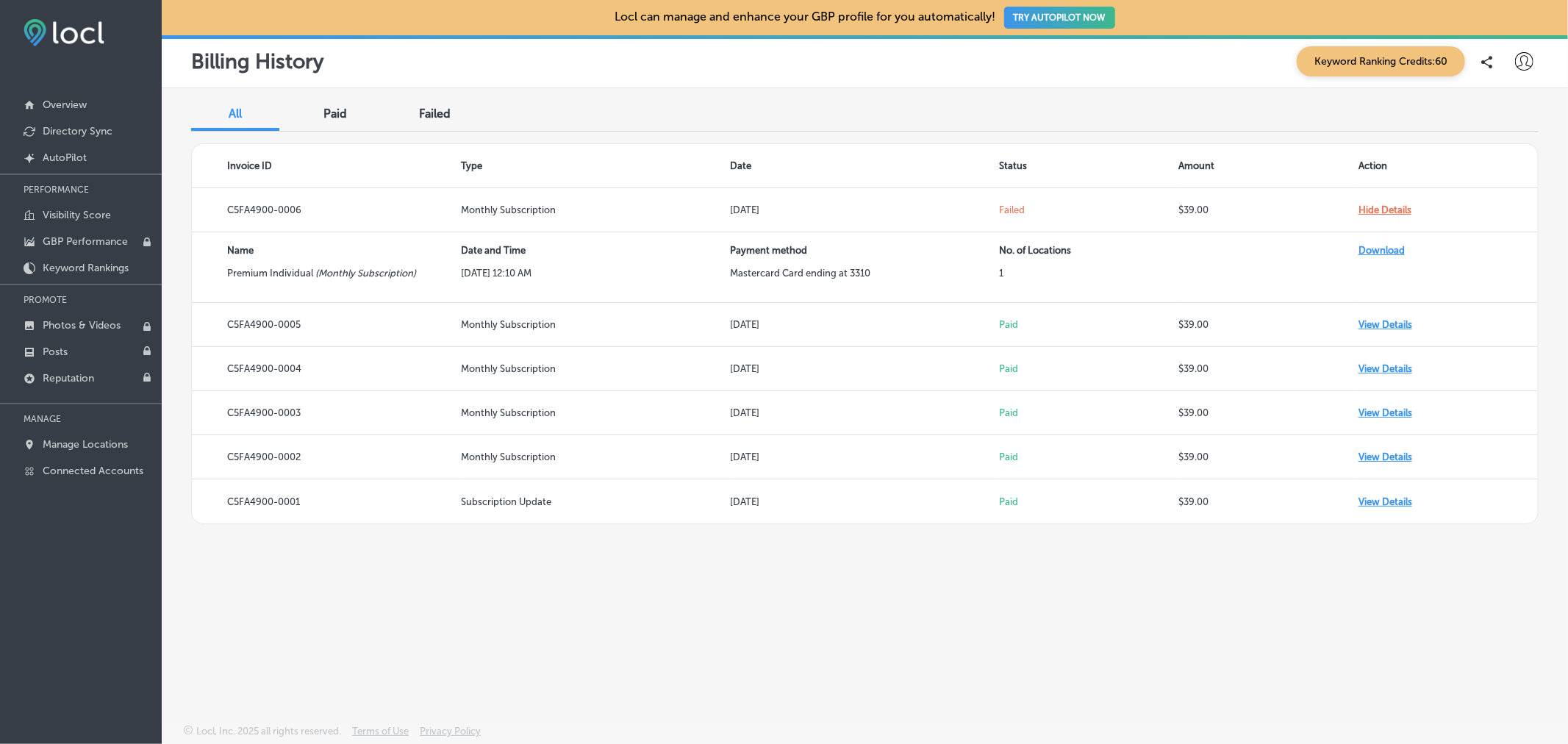
drag, startPoint x: 1757, startPoint y: 8, endPoint x: 1059, endPoint y: 616, distance: 925.7
click at [1059, 616] on div "All Paid Failed Invoice ID Type Date Status Amount Action C5FA4900-0006 Monthly…" at bounding box center [864, 371] width 1406 height 567
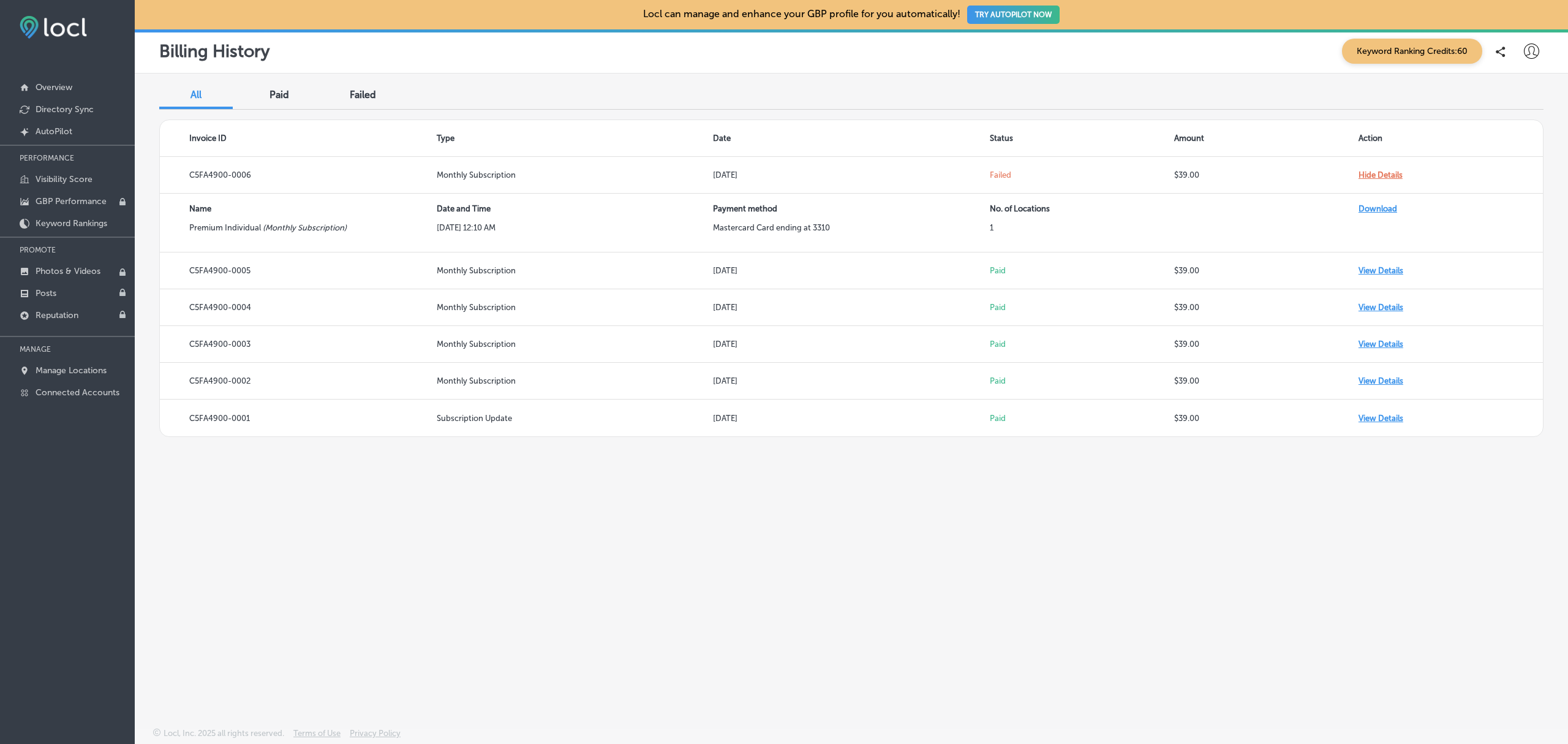
drag, startPoint x: 1168, startPoint y: 6, endPoint x: 828, endPoint y: 626, distance: 707.1
click at [828, 626] on div "All Paid Failed Invoice ID Type Date Status Amount Action C5FA4900-0006 Monthly…" at bounding box center [851, 371] width 1433 height 596
